Goal: Transaction & Acquisition: Purchase product/service

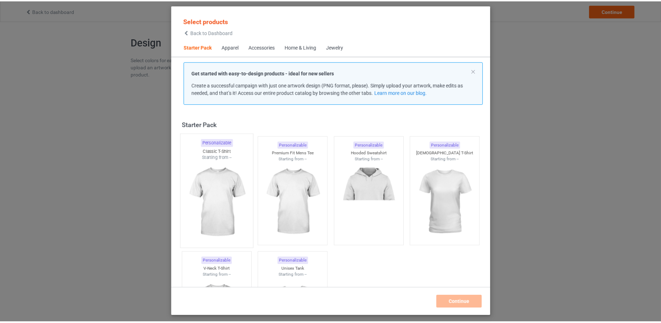
scroll to position [9, 0]
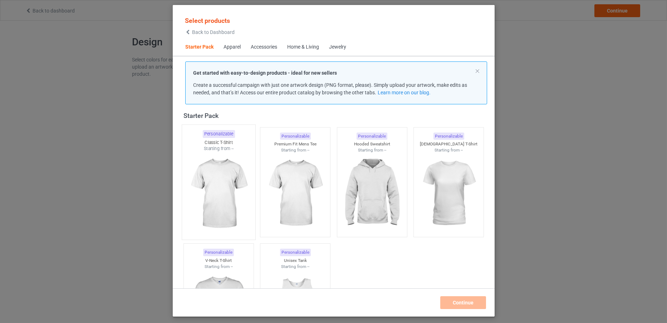
click at [212, 157] on img at bounding box center [218, 194] width 67 height 84
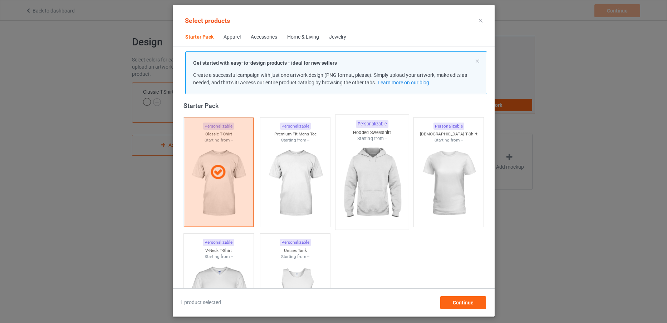
click at [347, 176] on img at bounding box center [371, 184] width 67 height 84
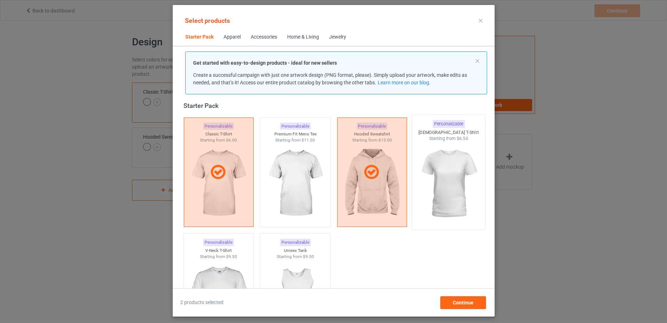
click at [451, 183] on img at bounding box center [448, 184] width 67 height 84
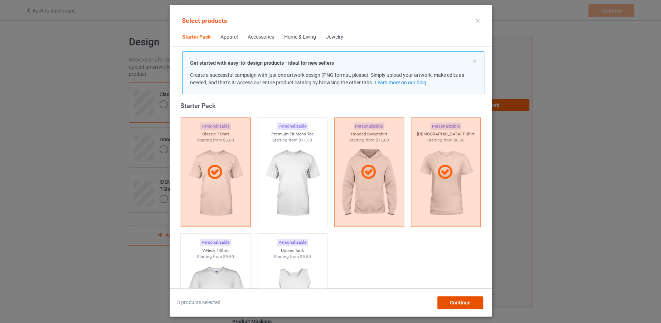
click at [466, 302] on span "Continue" at bounding box center [459, 303] width 21 height 6
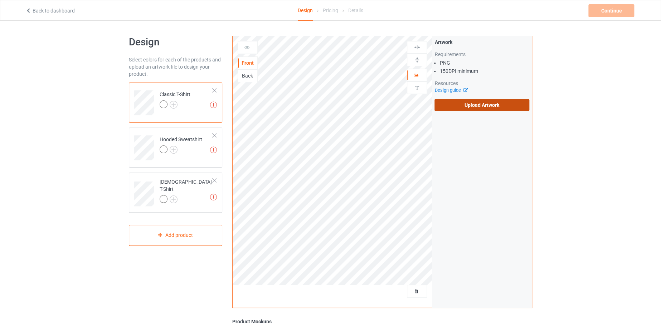
click at [470, 107] on label "Upload Artwork" at bounding box center [481, 105] width 95 height 12
click at [0, 0] on input "Upload Artwork" at bounding box center [0, 0] width 0 height 0
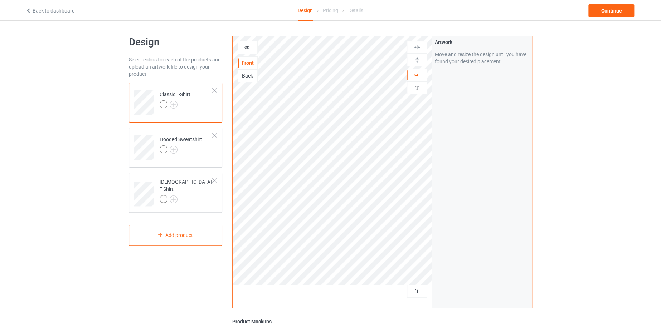
click at [175, 99] on div "Classic T-Shirt" at bounding box center [175, 99] width 31 height 17
click at [175, 104] on img at bounding box center [174, 105] width 8 height 8
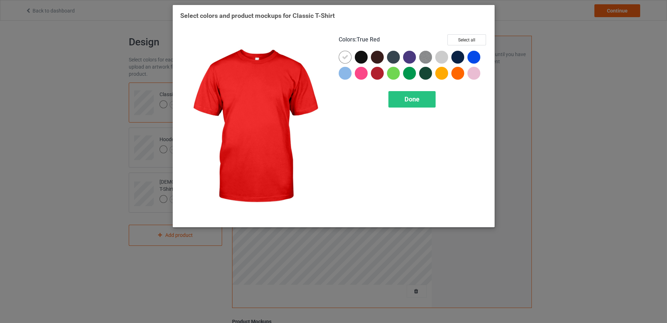
click at [375, 71] on div at bounding box center [377, 73] width 13 height 13
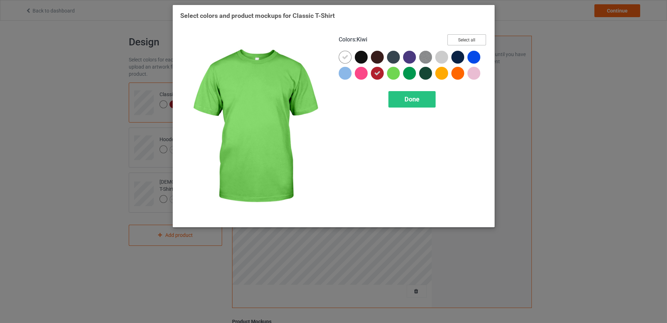
click at [456, 38] on button "Select all" at bounding box center [466, 39] width 39 height 11
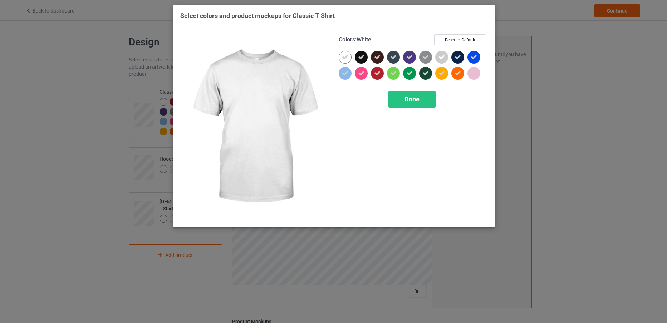
click at [344, 58] on icon at bounding box center [345, 57] width 6 height 6
click at [344, 58] on div at bounding box center [345, 57] width 13 height 13
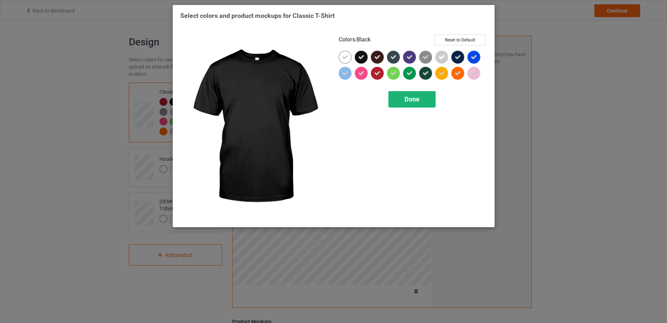
click at [401, 92] on div "Done" at bounding box center [411, 99] width 47 height 16
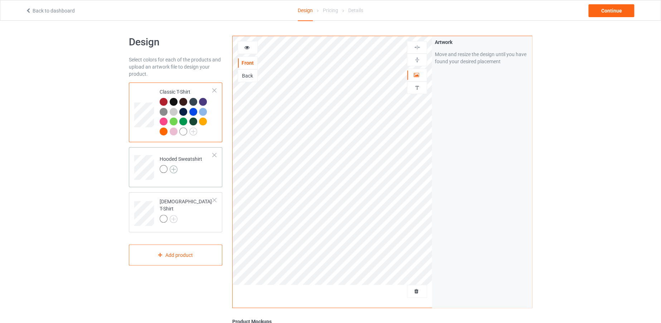
click at [171, 171] on img at bounding box center [174, 170] width 8 height 8
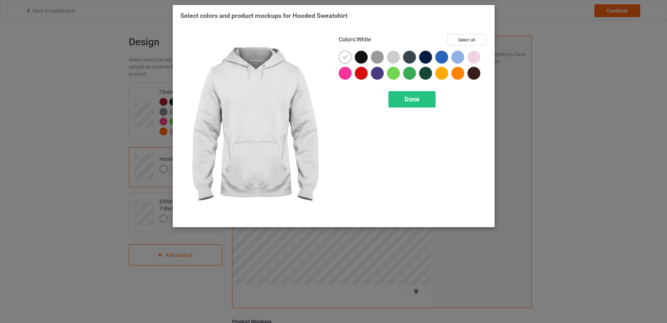
click at [342, 54] on icon at bounding box center [345, 57] width 6 height 6
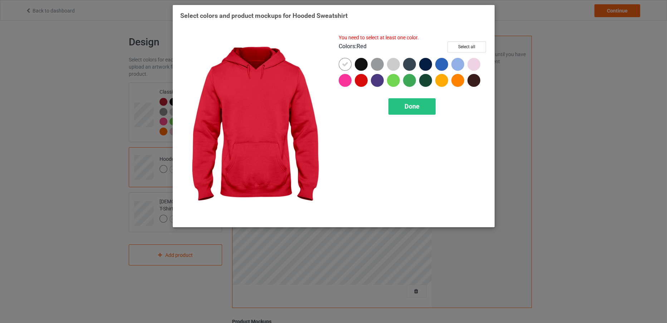
click at [361, 79] on div at bounding box center [361, 80] width 13 height 13
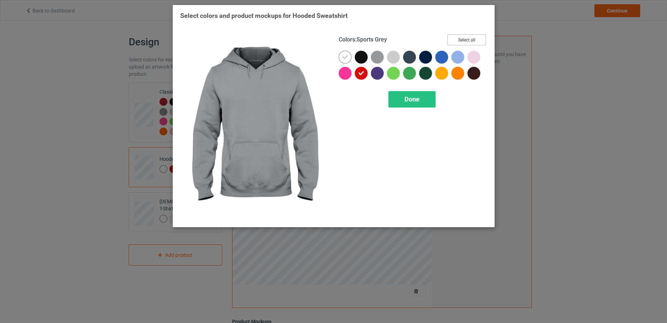
click at [478, 37] on button "Select all" at bounding box center [466, 39] width 39 height 11
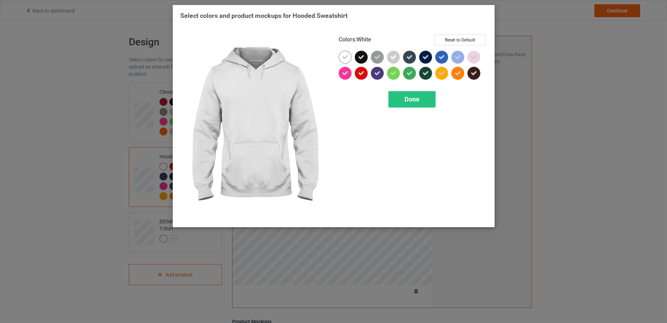
click at [342, 52] on div at bounding box center [345, 57] width 13 height 13
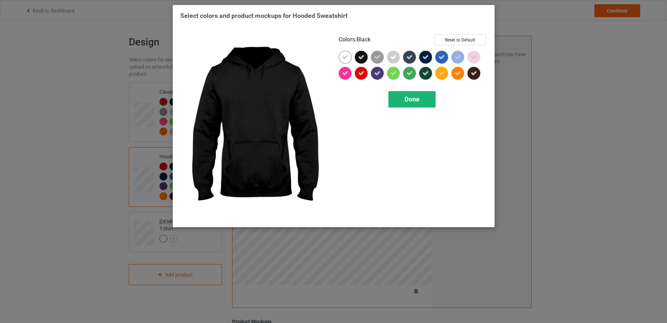
click at [393, 95] on div "Done" at bounding box center [411, 99] width 47 height 16
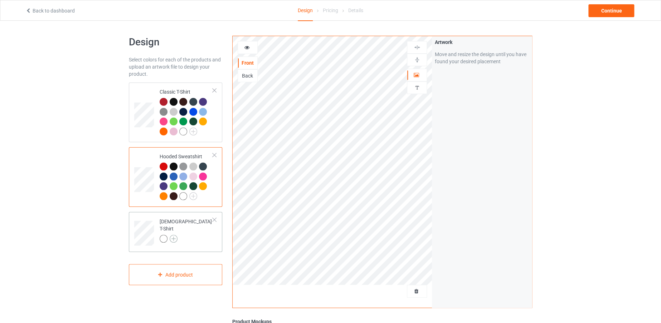
click at [174, 235] on img at bounding box center [174, 239] width 8 height 8
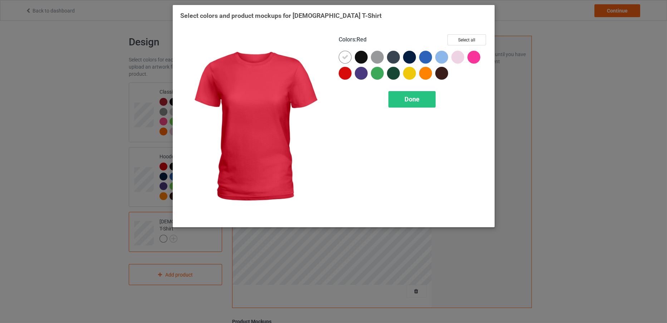
click at [347, 71] on div at bounding box center [345, 73] width 13 height 13
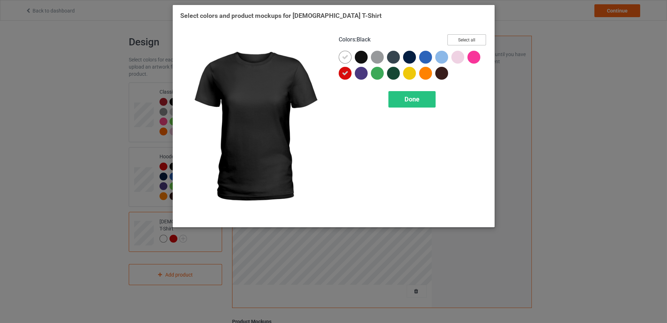
click at [456, 43] on button "Select all" at bounding box center [466, 39] width 39 height 11
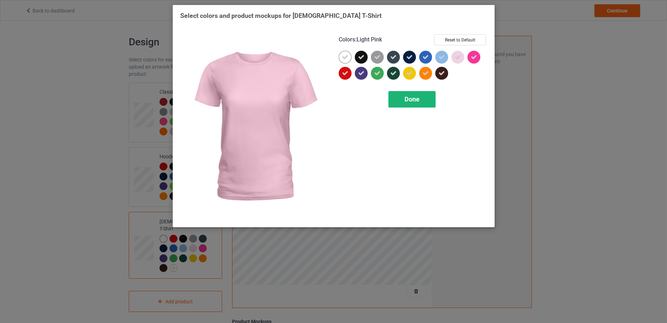
click at [422, 94] on div "Done" at bounding box center [411, 99] width 47 height 16
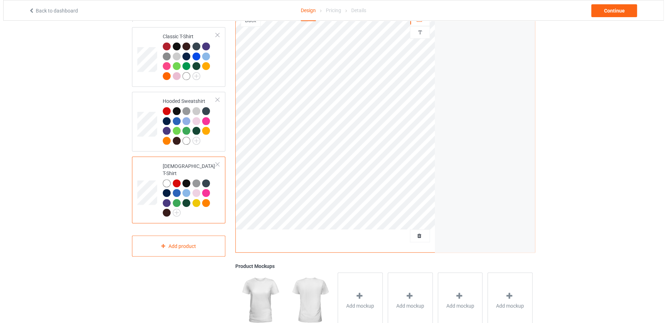
scroll to position [56, 0]
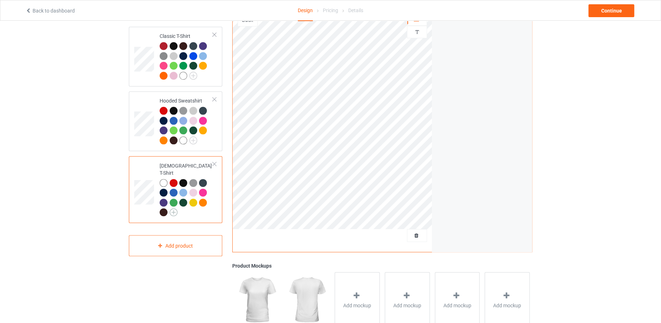
click at [174, 209] on img at bounding box center [174, 213] width 8 height 8
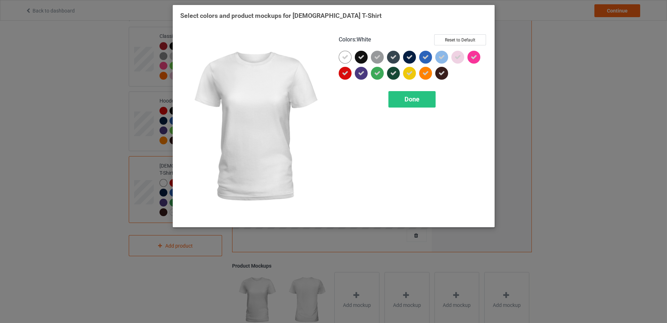
click at [344, 56] on icon at bounding box center [345, 57] width 6 height 6
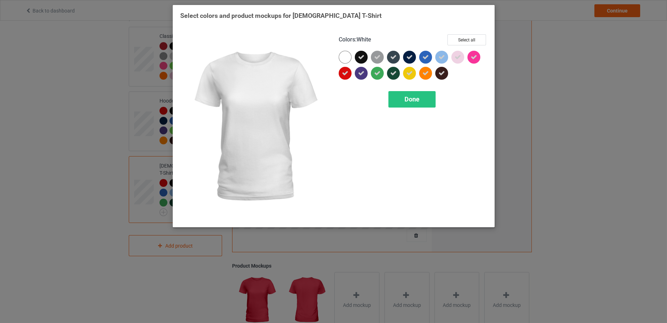
click at [344, 56] on div at bounding box center [345, 57] width 13 height 13
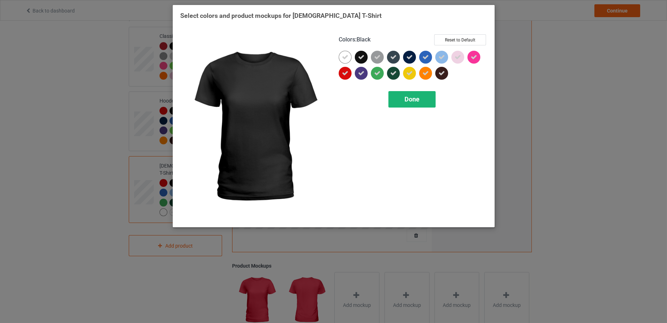
click at [429, 95] on div "Done" at bounding box center [411, 99] width 47 height 16
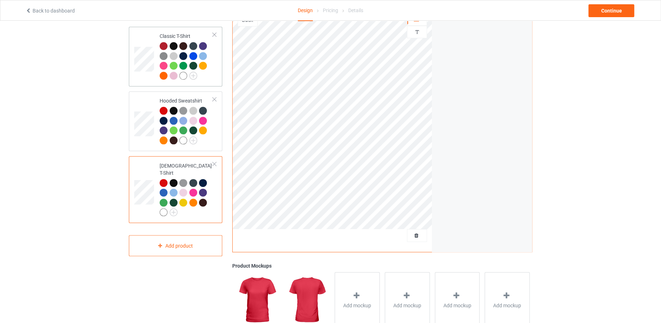
click at [157, 58] on td "Classic T-Shirt" at bounding box center [186, 57] width 61 height 54
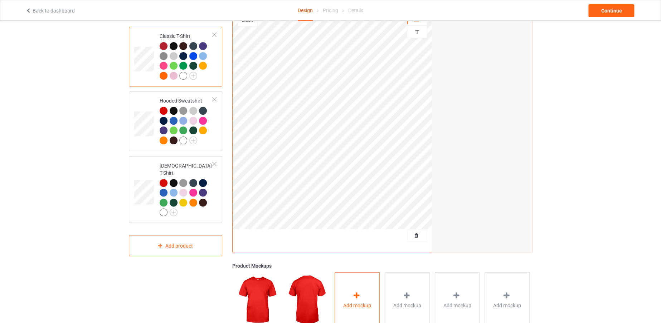
click at [356, 303] on span "Add mockup" at bounding box center [357, 305] width 28 height 7
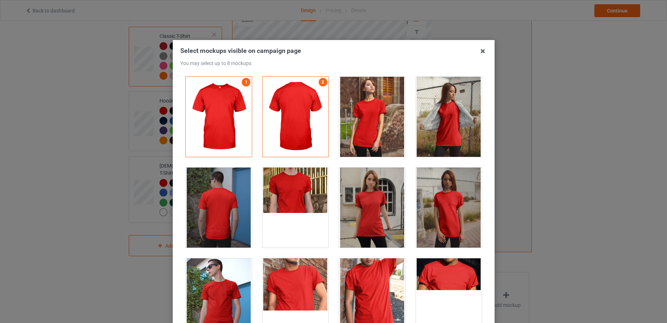
scroll to position [10185, 0]
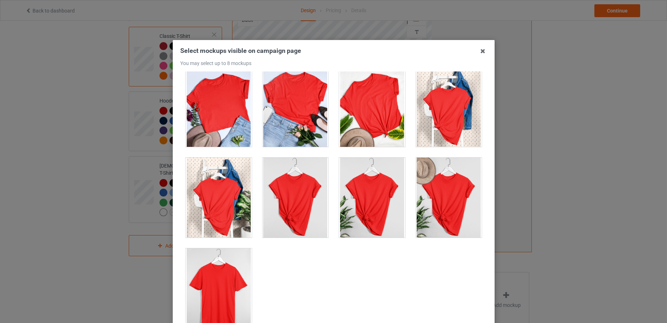
click at [228, 293] on div at bounding box center [219, 289] width 66 height 80
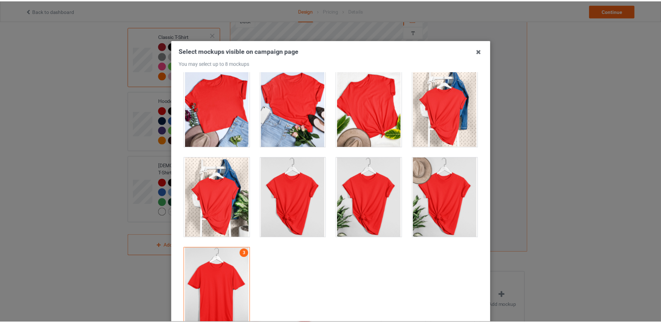
scroll to position [79, 0]
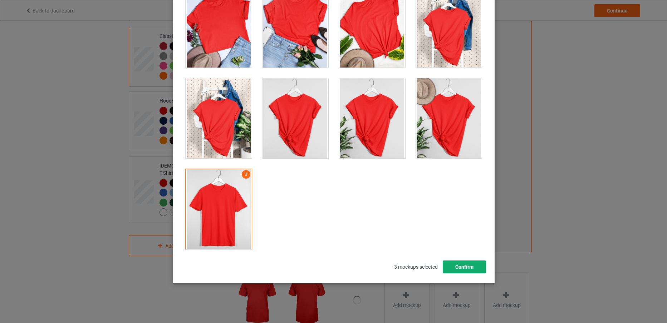
click at [461, 271] on button "Confirm" at bounding box center [463, 267] width 43 height 13
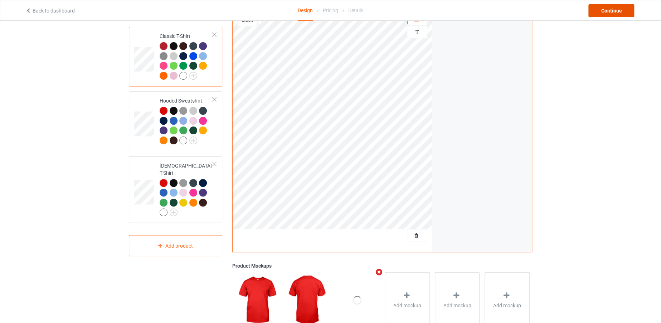
click at [601, 9] on div "Continue" at bounding box center [611, 10] width 46 height 13
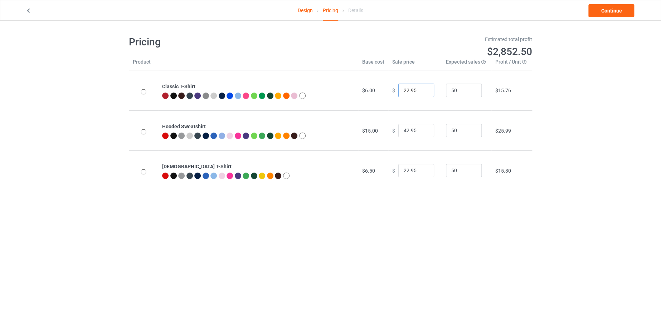
drag, startPoint x: 404, startPoint y: 88, endPoint x: 398, endPoint y: 88, distance: 6.1
click at [398, 88] on input "22.95" at bounding box center [416, 91] width 36 height 14
type input "19.95"
drag, startPoint x: 405, startPoint y: 127, endPoint x: 396, endPoint y: 127, distance: 8.6
click at [398, 127] on input "42.95" at bounding box center [416, 131] width 36 height 14
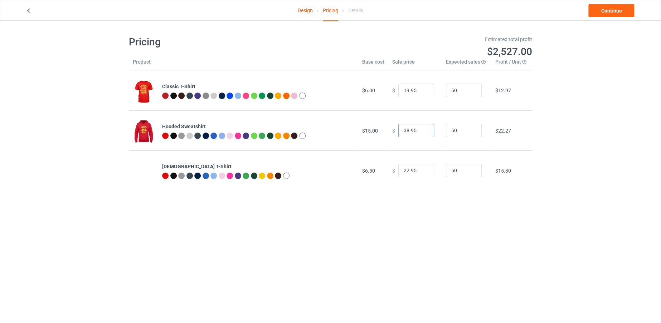
type input "38.95"
drag, startPoint x: 404, startPoint y: 169, endPoint x: 399, endPoint y: 170, distance: 4.7
click at [399, 170] on input "22.95" at bounding box center [416, 171] width 36 height 14
type input "19.95"
click at [604, 11] on link "Continue" at bounding box center [611, 10] width 46 height 13
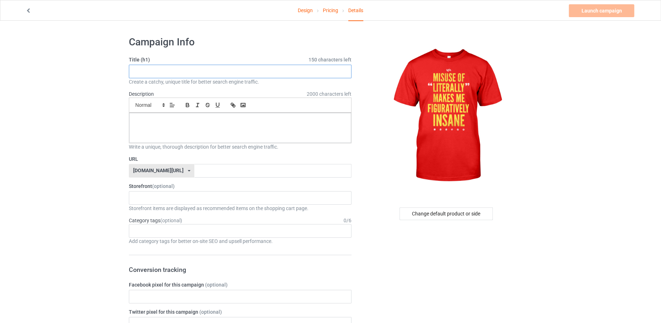
click at [212, 74] on input "text" at bounding box center [240, 72] width 222 height 14
paste input "FIGURATIVELY"
click at [176, 69] on input "FIGURATIVELY" at bounding box center [240, 72] width 222 height 14
type input "F"
paste input "MISUSE OF LITERALLY MAKES ME FIGURATIVELY INSANE"
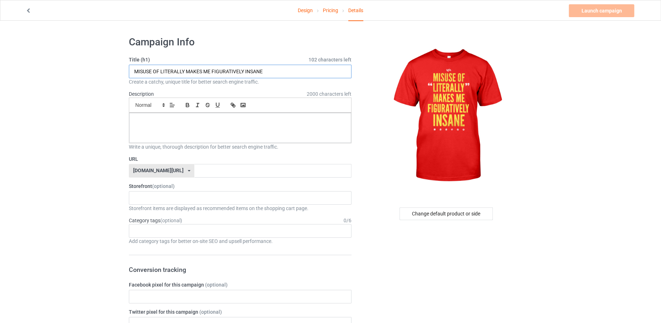
drag, startPoint x: 269, startPoint y: 71, endPoint x: 87, endPoint y: 71, distance: 182.1
type input "MISUSE OF LITERALLY MAKES ME FIGURATIVELY INSANE"
click at [194, 169] on input "text" at bounding box center [272, 171] width 157 height 14
paste input "MISUSE OF LITERALLY MAKES ME FIGURATIVELY INSANE"
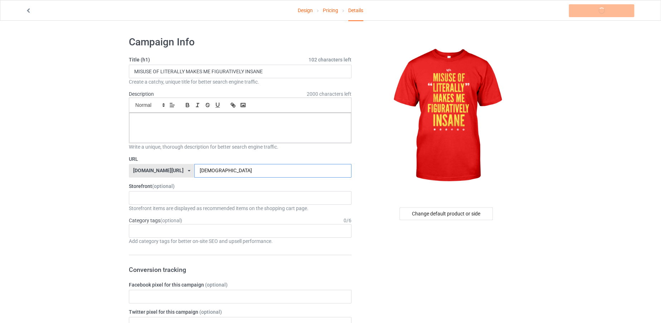
type input "[DEMOGRAPHIC_DATA]"
click at [216, 136] on div at bounding box center [240, 128] width 222 height 30
click at [591, 8] on link "Launch campaign" at bounding box center [600, 10] width 65 height 13
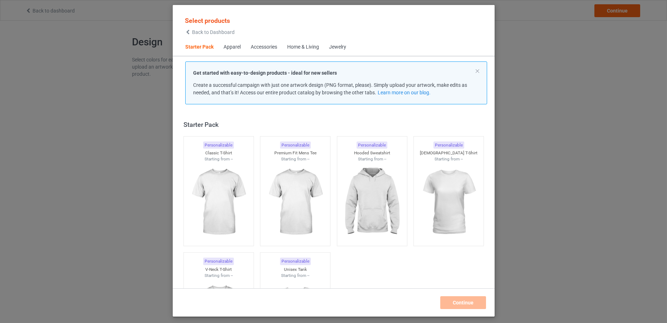
scroll to position [9, 0]
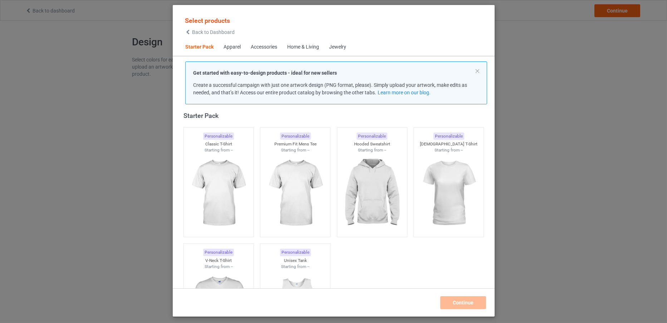
click at [212, 31] on span "Back to Dashboard" at bounding box center [213, 32] width 43 height 6
